Goal: Task Accomplishment & Management: Use online tool/utility

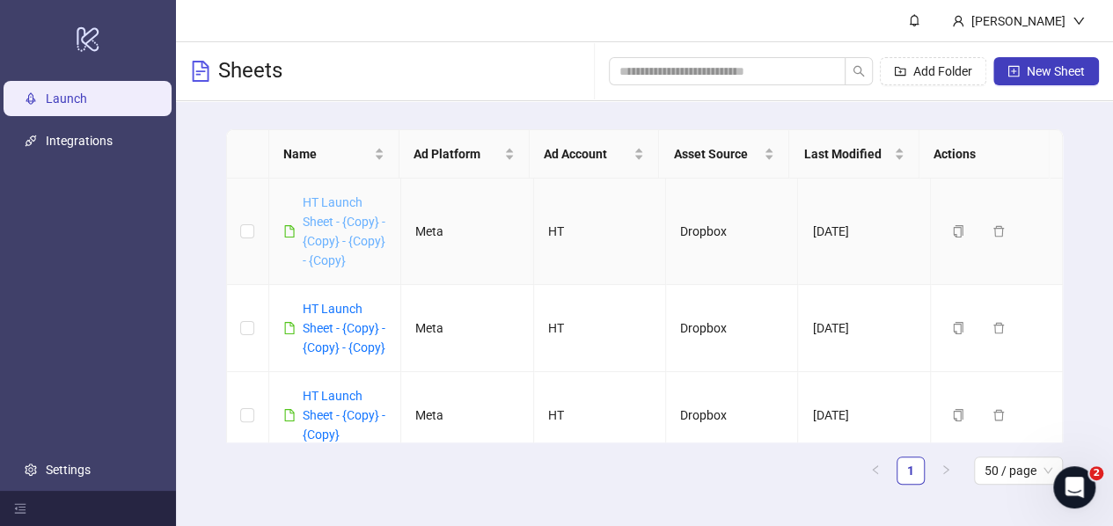
click at [326, 216] on link "HT Launch Sheet - {Copy} - {Copy} - {Copy} - {Copy}" at bounding box center [344, 231] width 83 height 72
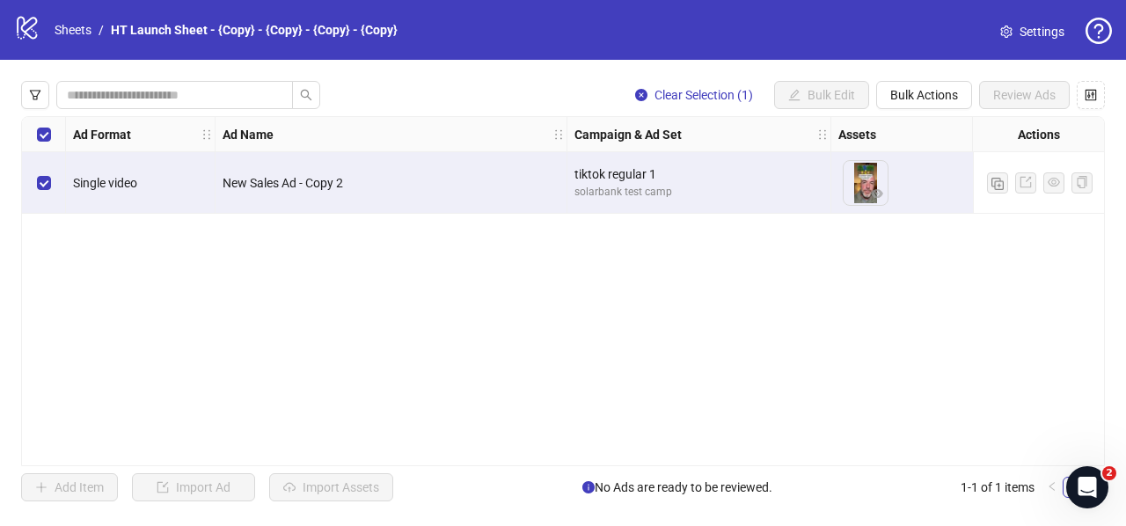
click at [201, 456] on div "Ad Format Ad Name Campaign & Ad Set Assets Primary Texts Headlines Descriptions…" at bounding box center [563, 291] width 1084 height 350
click at [880, 466] on div "Ad Format Ad Name Campaign & Ad Set Assets Primary Texts Headlines Descriptions…" at bounding box center [563, 291] width 1084 height 350
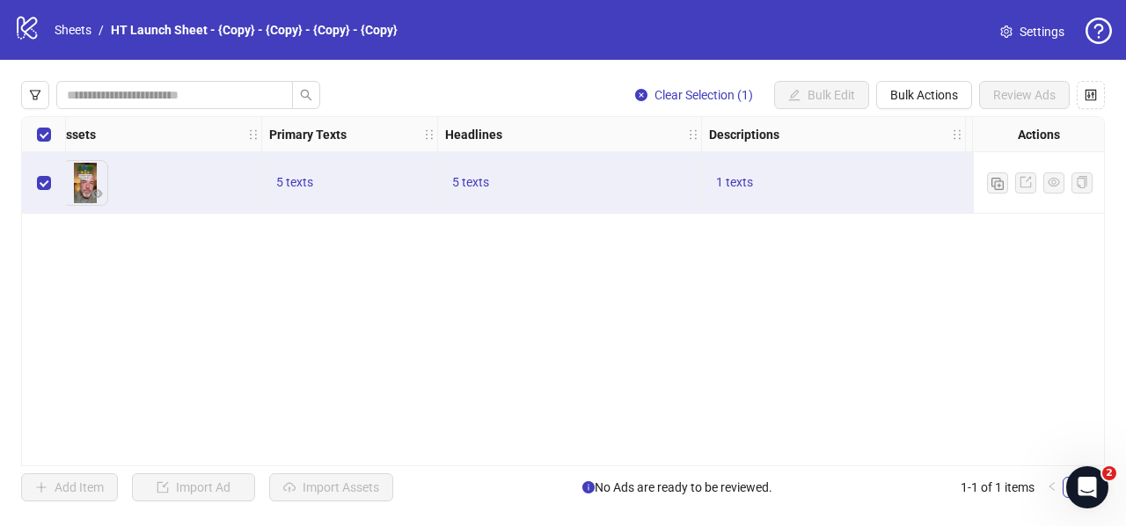
scroll to position [0, 947]
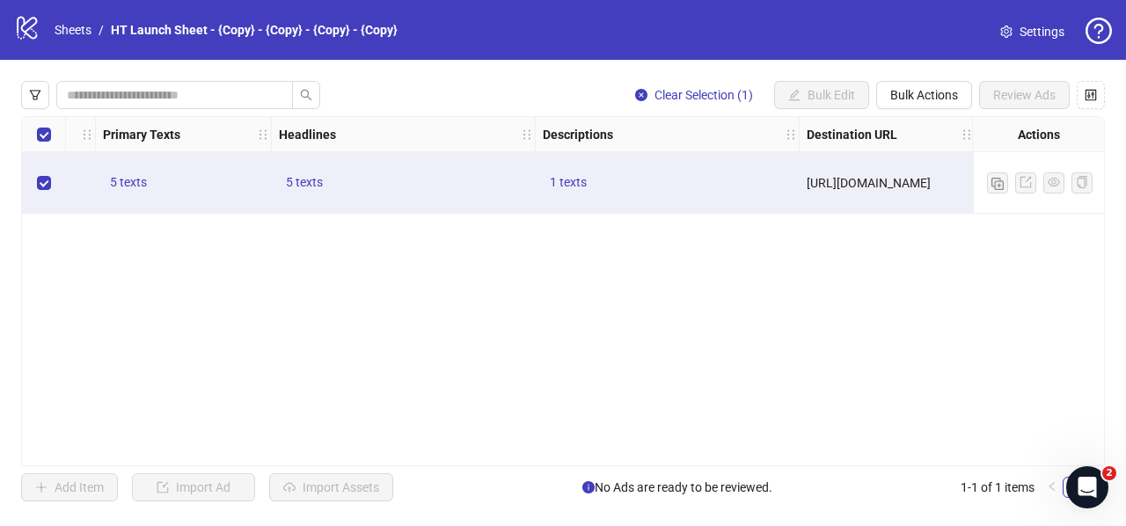
click at [827, 187] on span "[URL][DOMAIN_NAME]" at bounding box center [869, 183] width 124 height 14
